Goal: Transaction & Acquisition: Purchase product/service

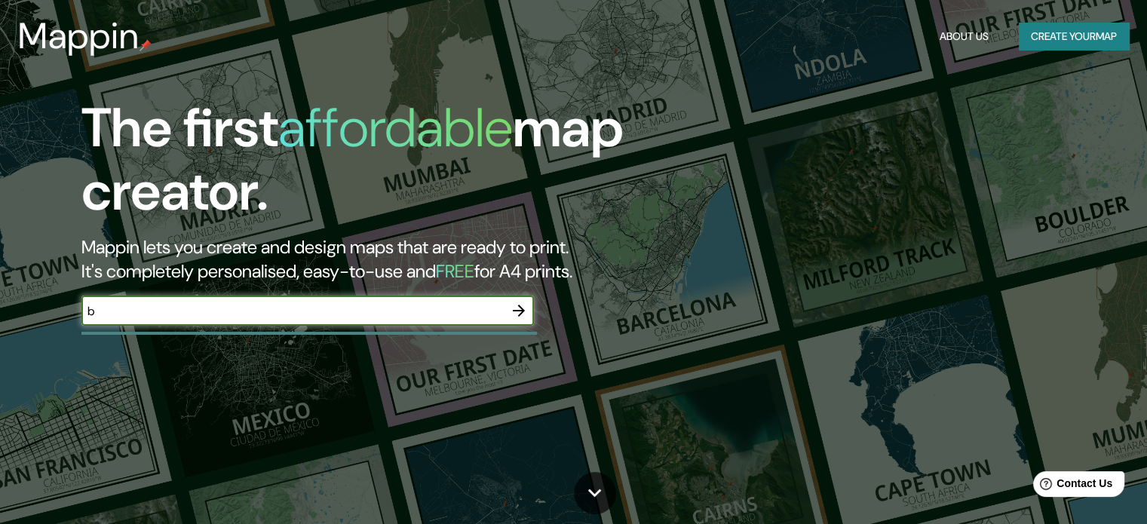
type input "Bello"
click at [516, 317] on icon "button" at bounding box center [519, 311] width 18 height 18
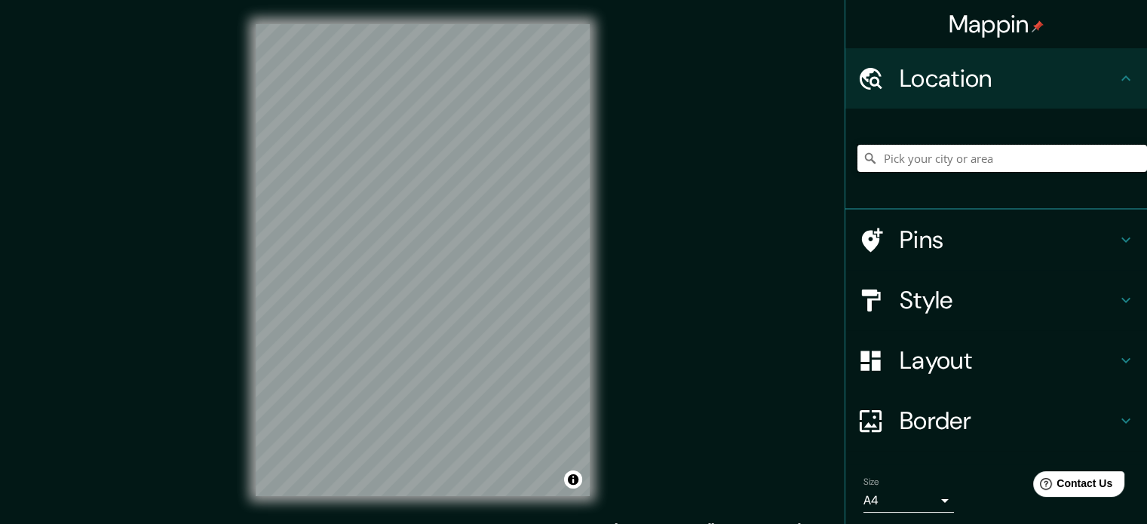
click at [908, 158] on input "Pick your city or area" at bounding box center [1002, 158] width 290 height 27
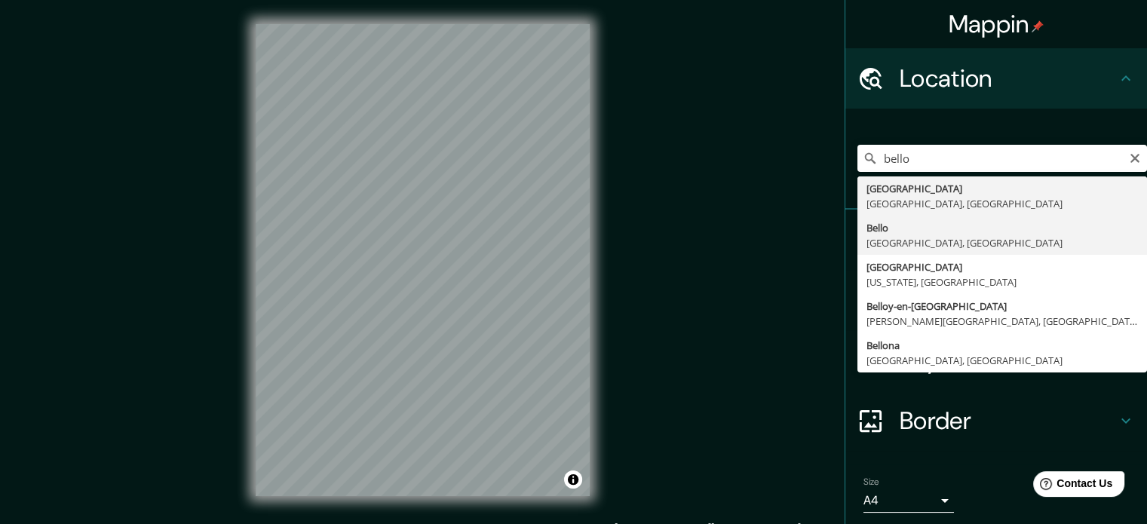
type input "Bello, Antioquia, Colombia"
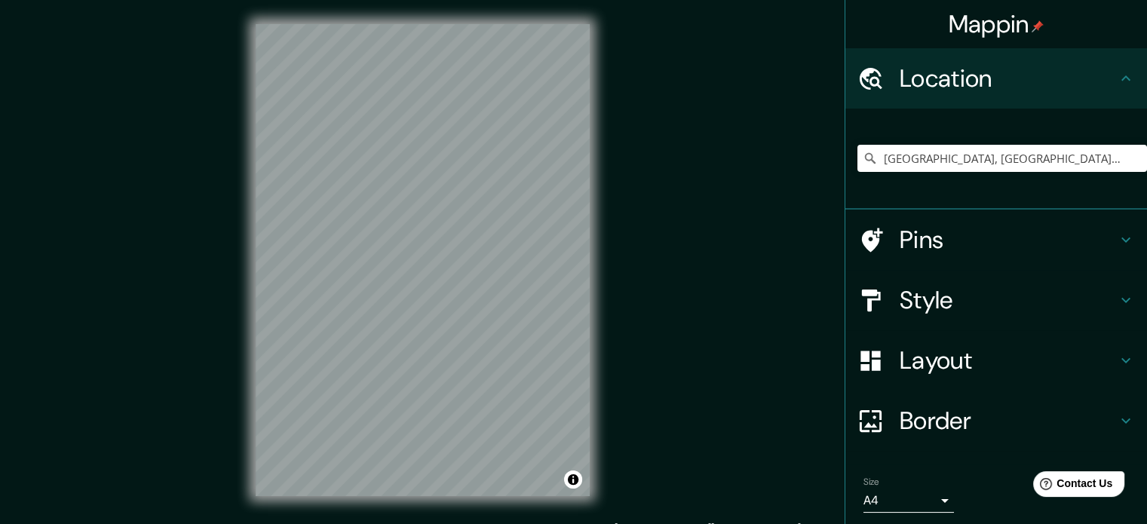
click at [900, 305] on h4 "Style" at bounding box center [1008, 300] width 217 height 30
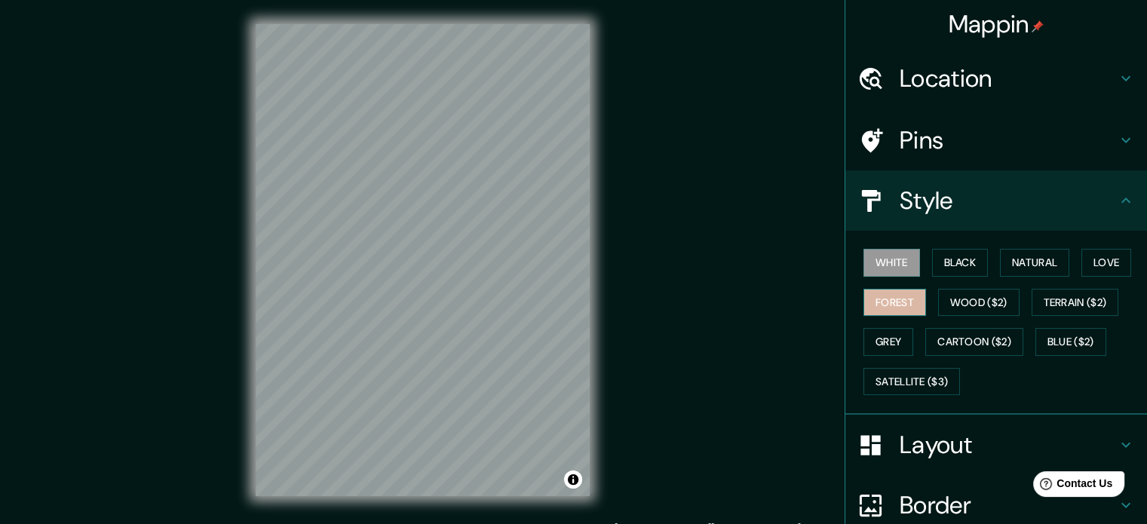
click at [879, 302] on button "Forest" at bounding box center [894, 303] width 63 height 28
click at [879, 336] on button "Grey" at bounding box center [888, 342] width 50 height 28
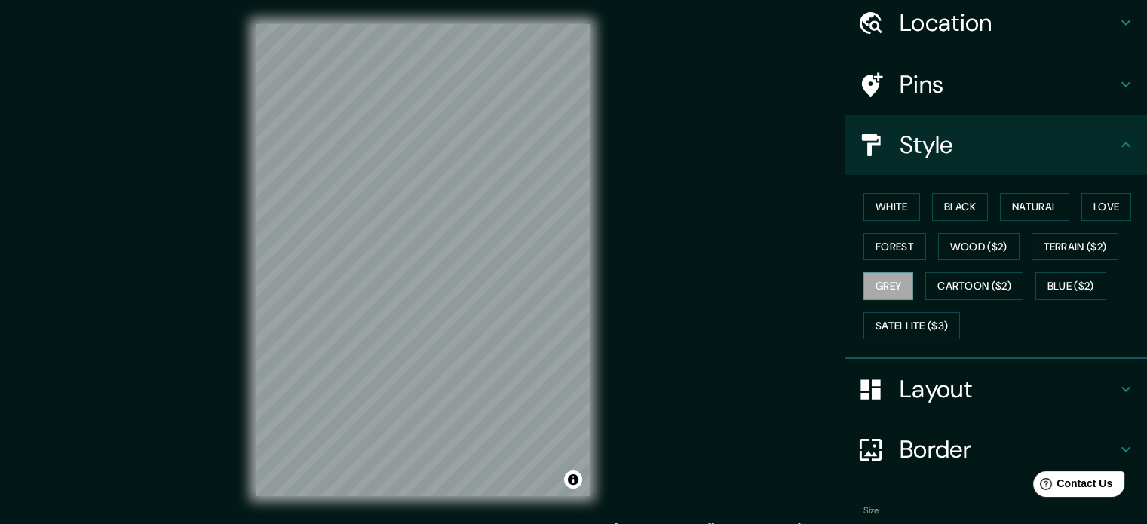
scroll to position [134, 0]
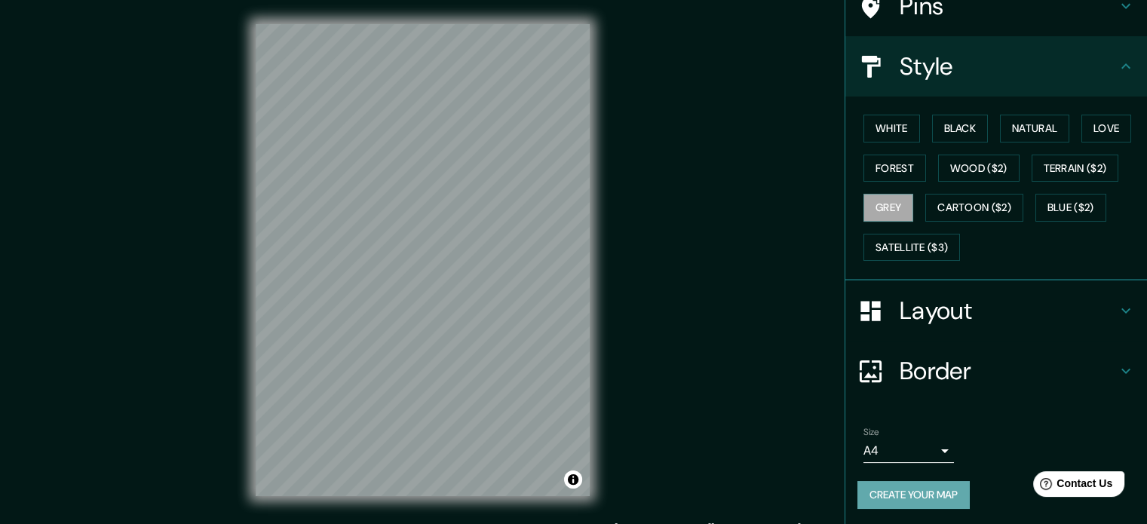
click at [916, 498] on button "Create your map" at bounding box center [913, 495] width 112 height 28
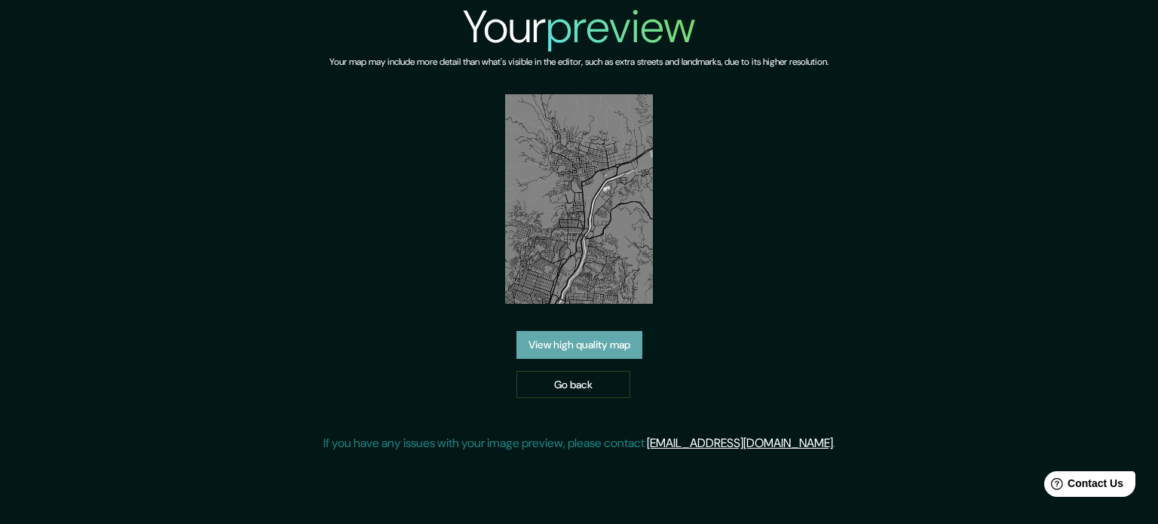
click at [598, 348] on link "View high quality map" at bounding box center [580, 345] width 126 height 28
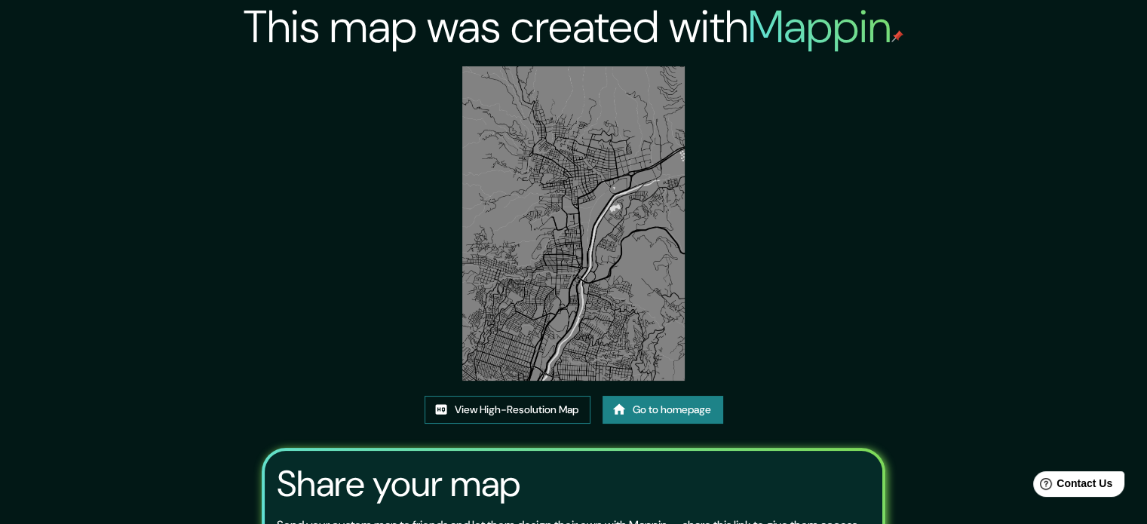
click at [523, 409] on link "View High-Resolution Map" at bounding box center [508, 410] width 166 height 28
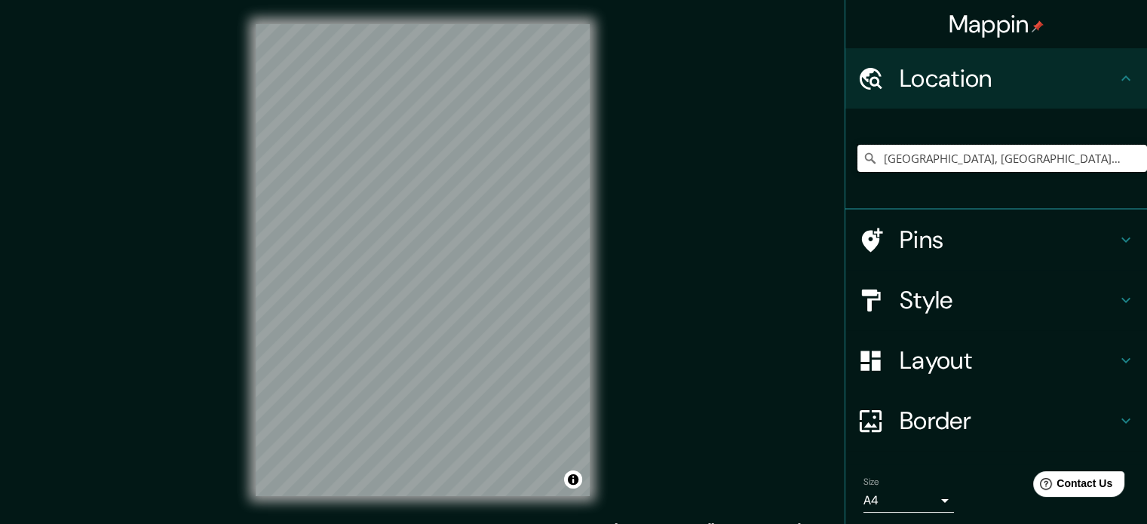
drag, startPoint x: 1038, startPoint y: 161, endPoint x: 858, endPoint y: 177, distance: 181.0
click at [858, 177] on div "[GEOGRAPHIC_DATA], [GEOGRAPHIC_DATA], [GEOGRAPHIC_DATA]" at bounding box center [1002, 158] width 290 height 75
click at [1044, 161] on input "[GEOGRAPHIC_DATA], [GEOGRAPHIC_DATA], [GEOGRAPHIC_DATA]" at bounding box center [1002, 158] width 290 height 27
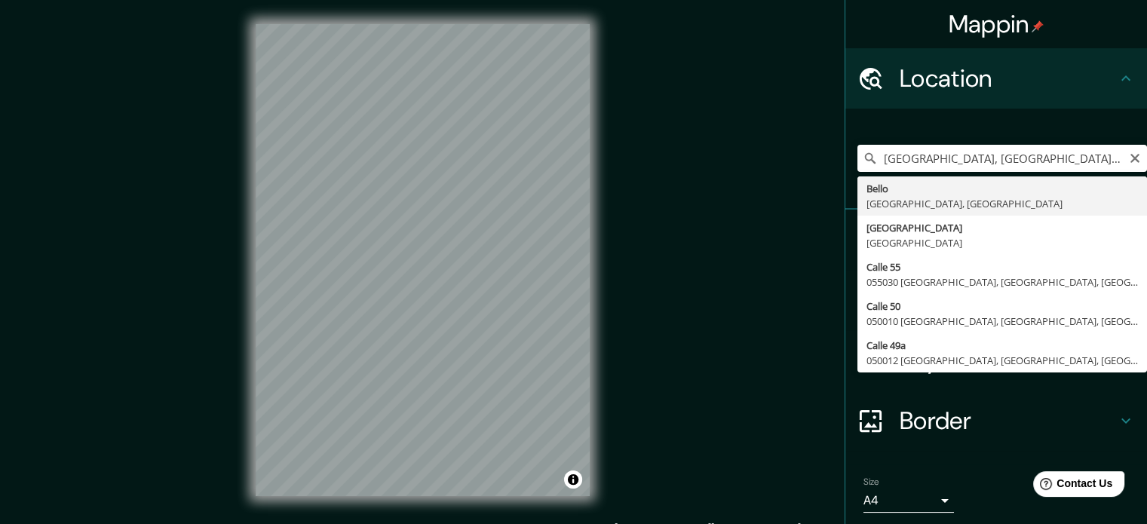
type input "[GEOGRAPHIC_DATA], [GEOGRAPHIC_DATA], [GEOGRAPHIC_DATA]"
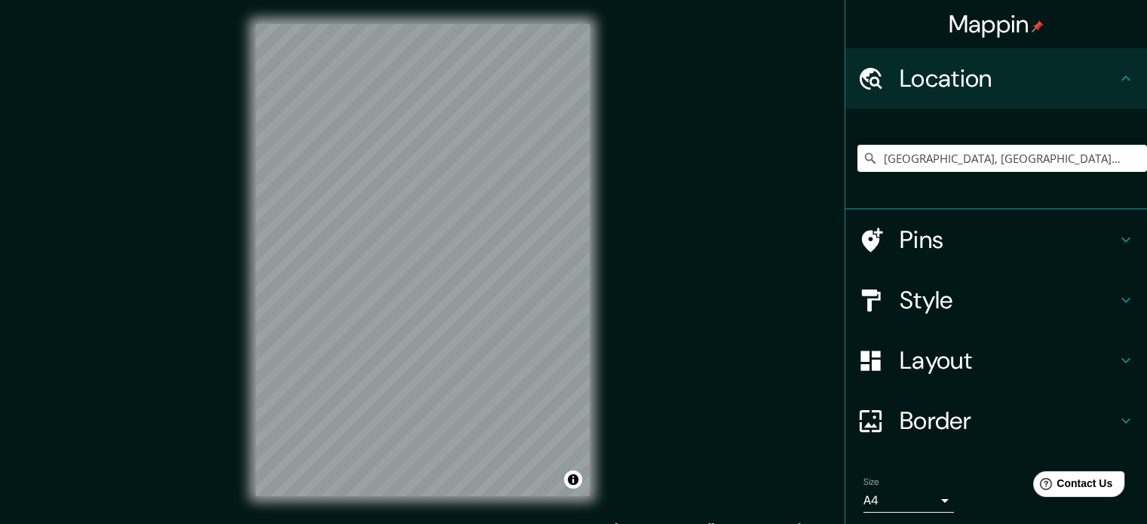
click at [906, 305] on h4 "Style" at bounding box center [1008, 300] width 217 height 30
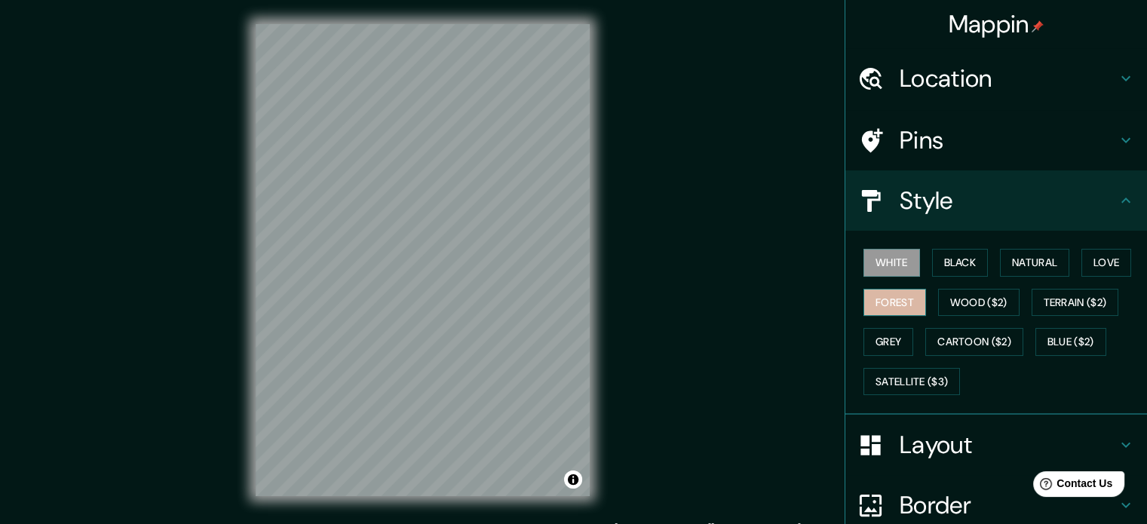
click at [895, 307] on button "Forest" at bounding box center [894, 303] width 63 height 28
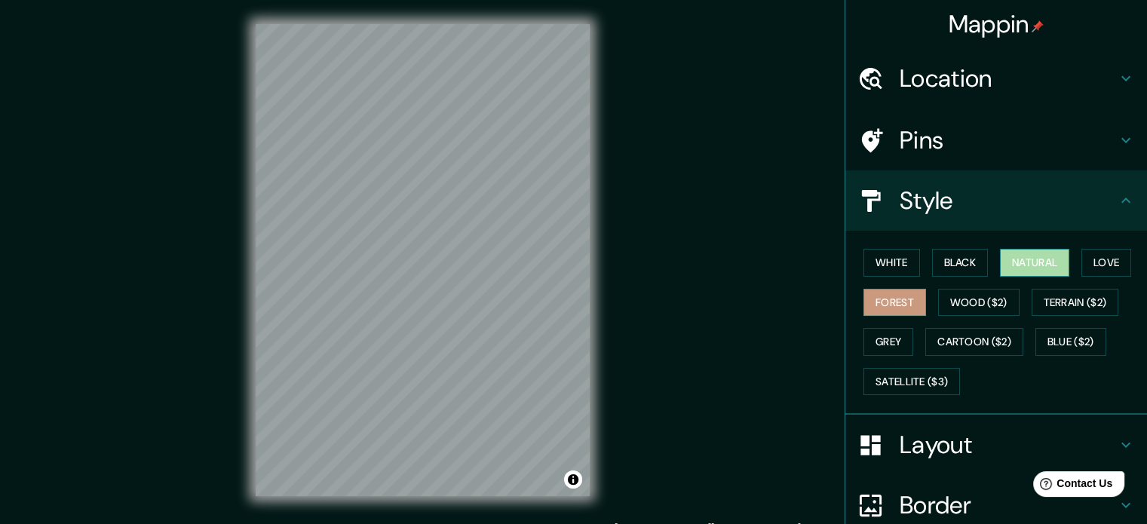
click at [1046, 263] on button "Natural" at bounding box center [1034, 263] width 69 height 28
